Goal: Information Seeking & Learning: Learn about a topic

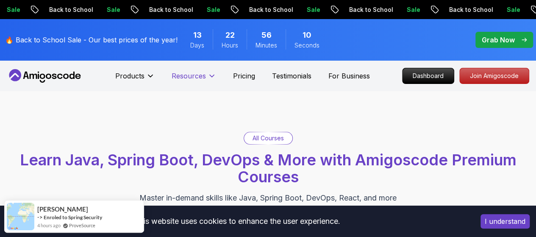
click at [189, 72] on p "Resources" at bounding box center [189, 76] width 34 height 10
click at [416, 75] on p "Dashboard" at bounding box center [428, 76] width 49 height 14
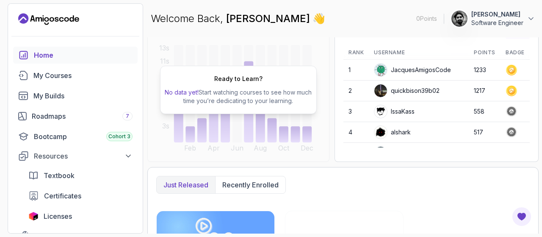
scroll to position [118, 0]
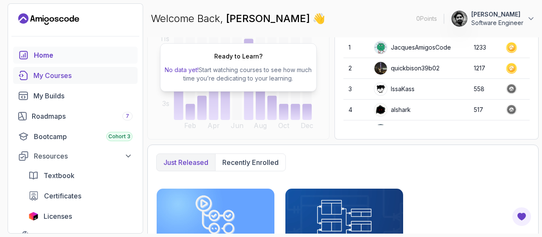
click at [53, 71] on div "My Courses" at bounding box center [82, 75] width 99 height 10
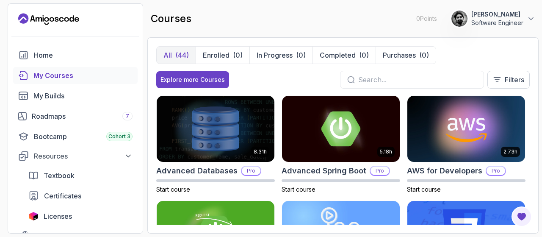
click at [373, 75] on input "text" at bounding box center [417, 80] width 119 height 10
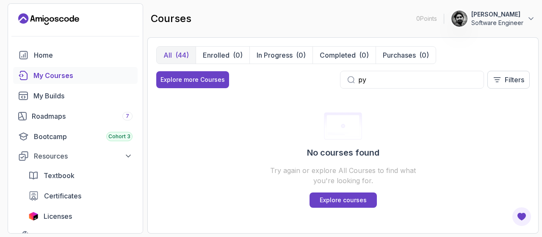
type input "p"
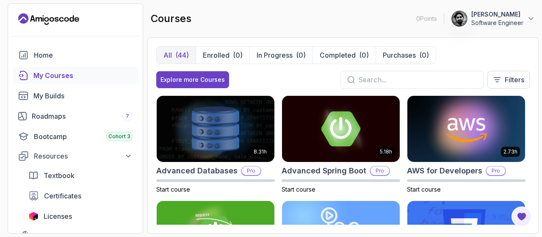
click at [493, 22] on p "Software Engineer" at bounding box center [497, 23] width 52 height 8
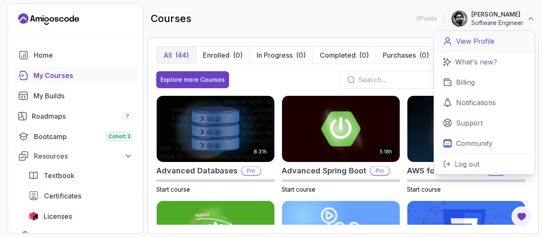
click at [480, 34] on link "View Profile" at bounding box center [484, 41] width 101 height 21
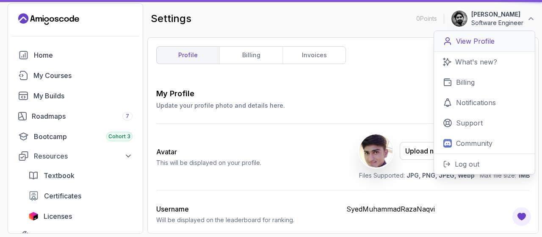
type input "Software Engineer"
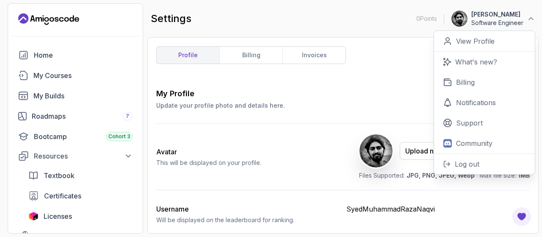
click at [378, 50] on div "profile billing invoices My Profile Update your profile photo and details here.…" at bounding box center [343, 135] width 374 height 178
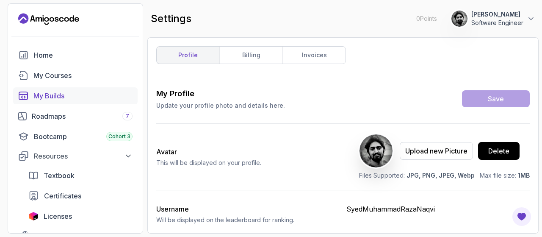
click at [46, 93] on div "My Builds" at bounding box center [82, 96] width 99 height 10
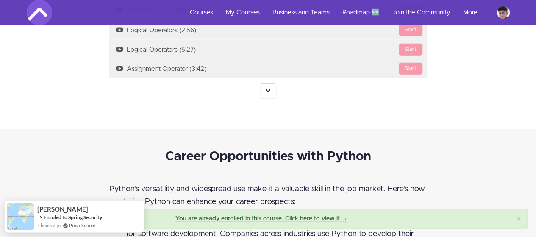
scroll to position [1109, 0]
click at [267, 83] on link at bounding box center [268, 91] width 17 height 16
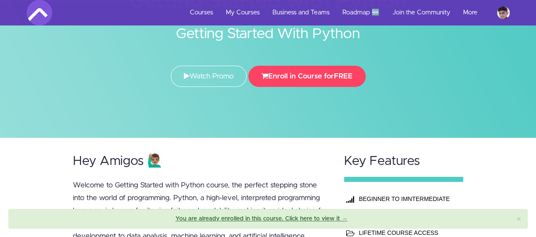
scroll to position [0, 0]
